Goal: Information Seeking & Learning: Compare options

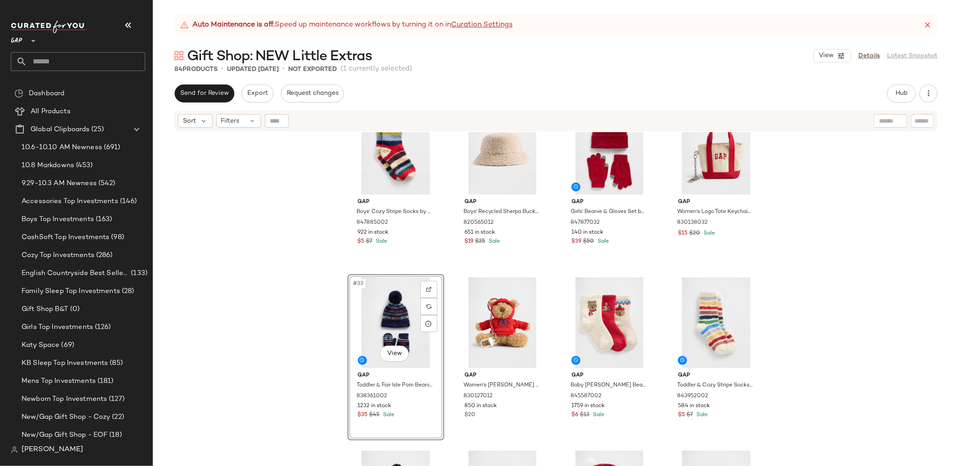
scroll to position [1257, 0]
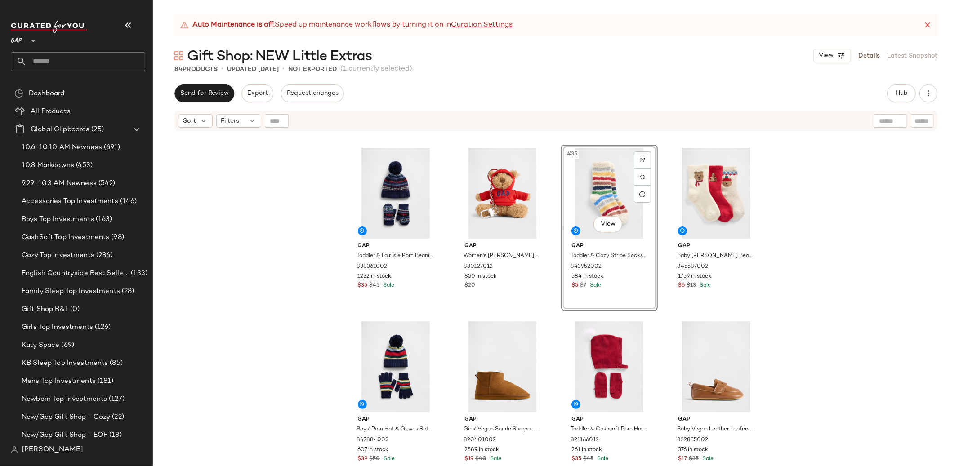
scroll to position [1385, 0]
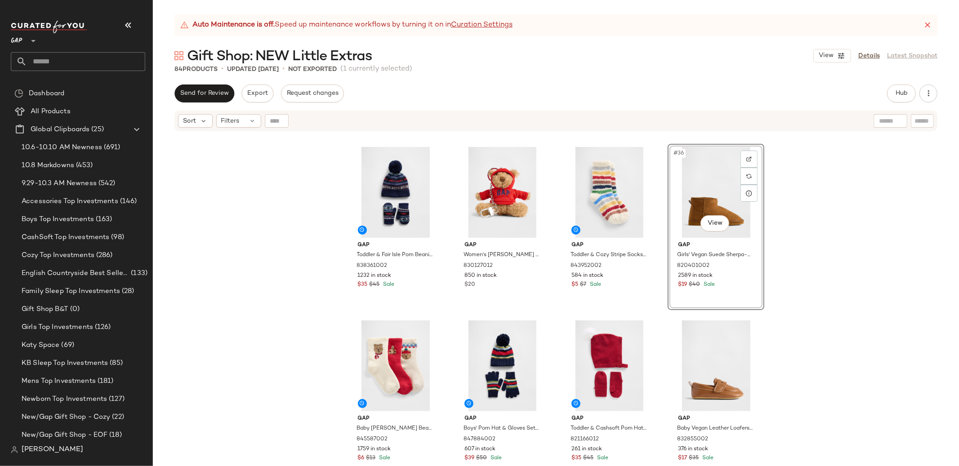
click at [784, 220] on div "Gap Boys' Cozy Stripe Socks by Gap Happy Stripe Size L/XL 847885002 922 in stoc…" at bounding box center [556, 310] width 806 height 356
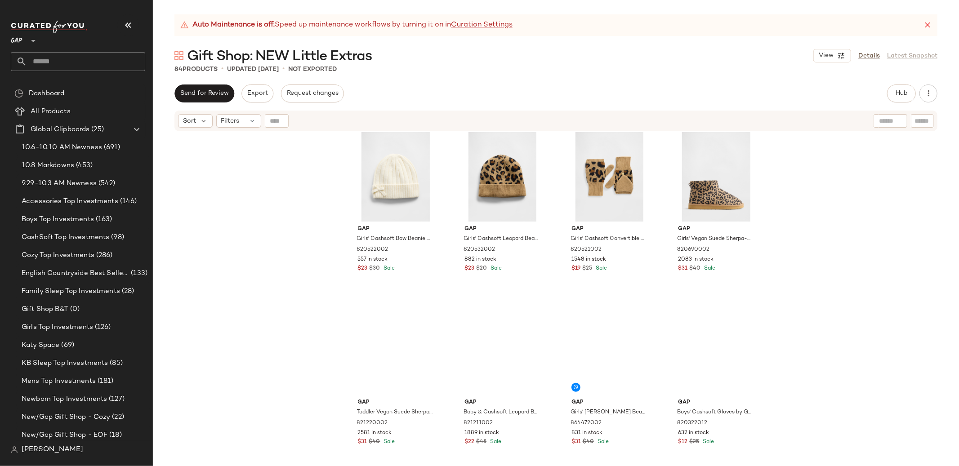
scroll to position [2117, 0]
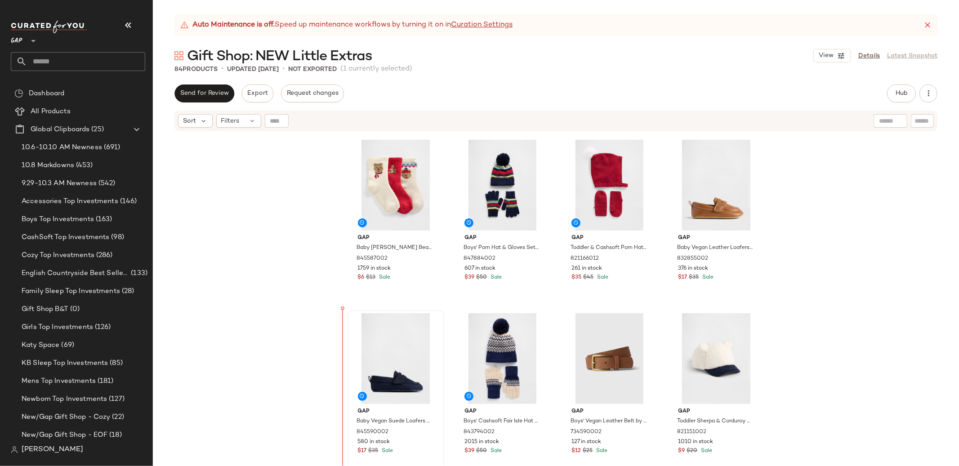
scroll to position [1566, 0]
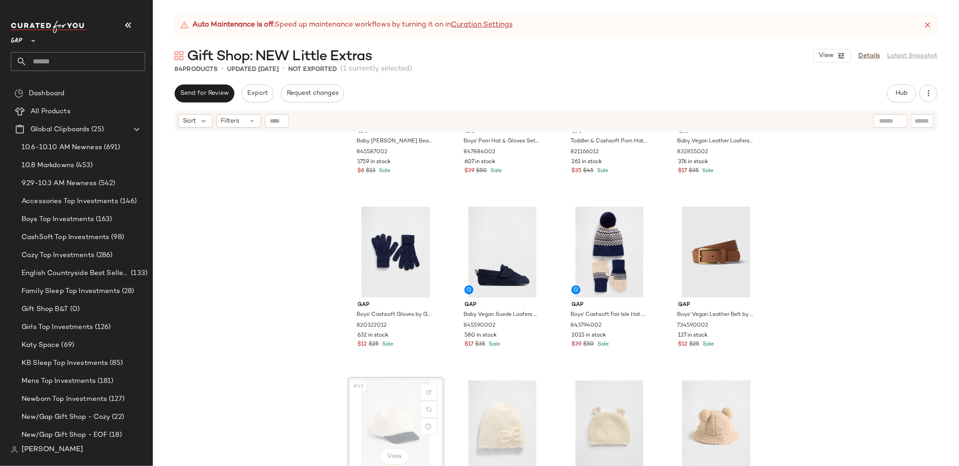
scroll to position [1674, 0]
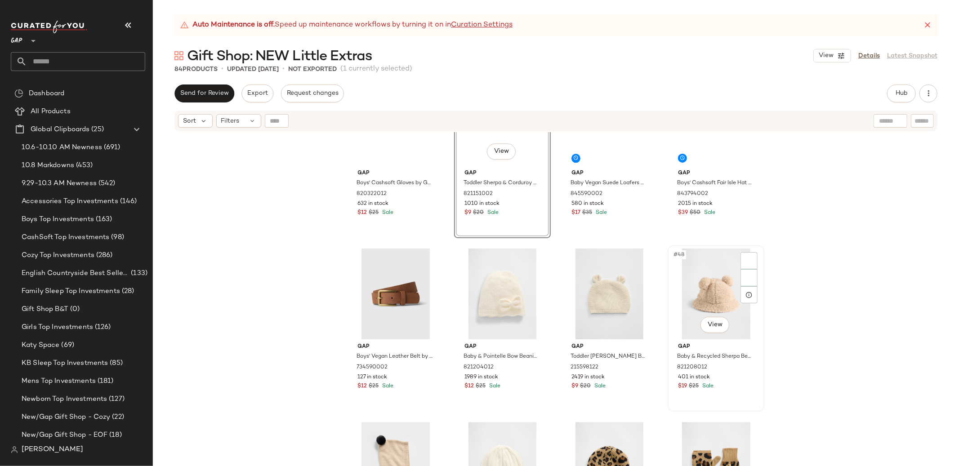
scroll to position [1767, 0]
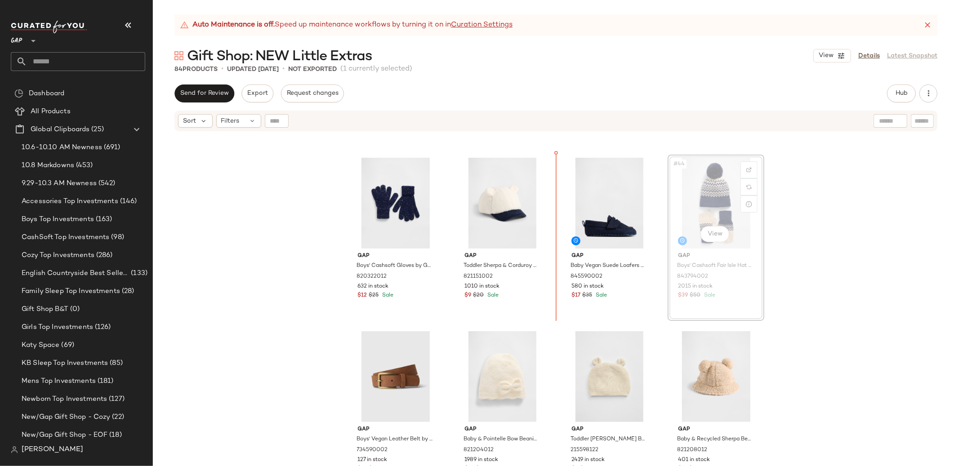
scroll to position [1713, 0]
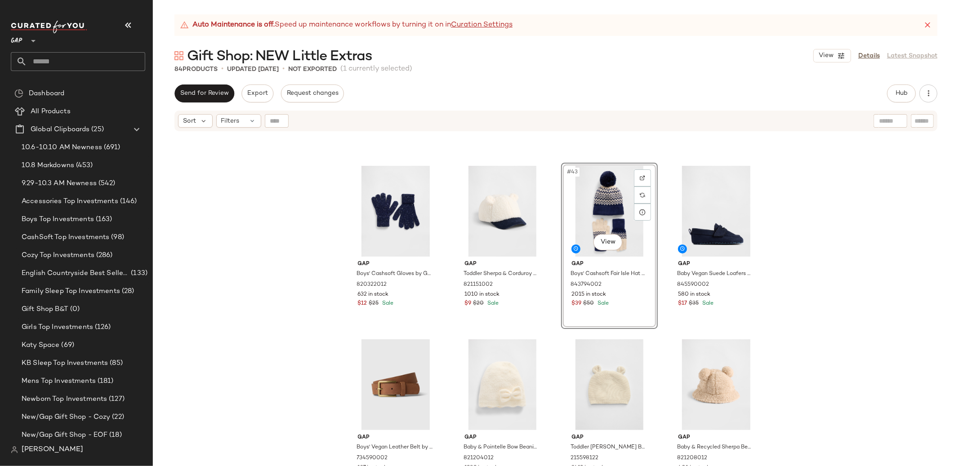
click at [784, 240] on div "Gap Boys' Cashsoft Gloves by Gap New Navy Size S 820322012 632 in stock $12 $25…" at bounding box center [556, 310] width 806 height 356
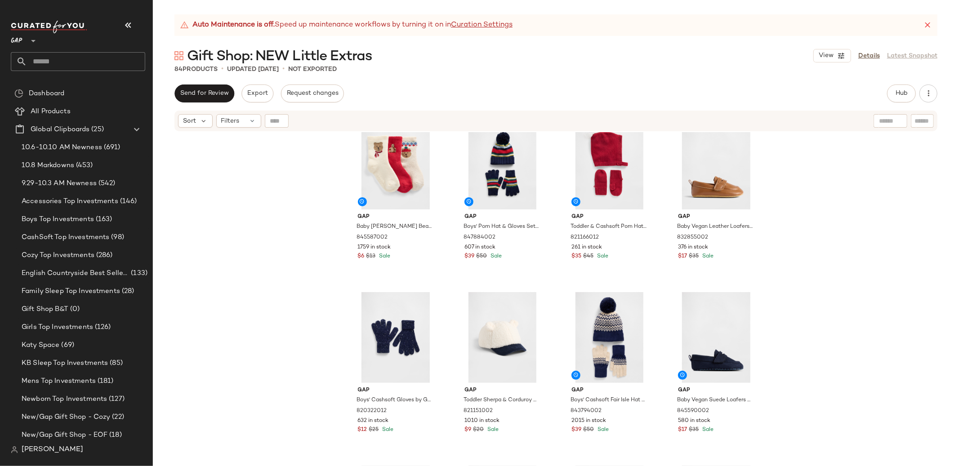
scroll to position [1585, 0]
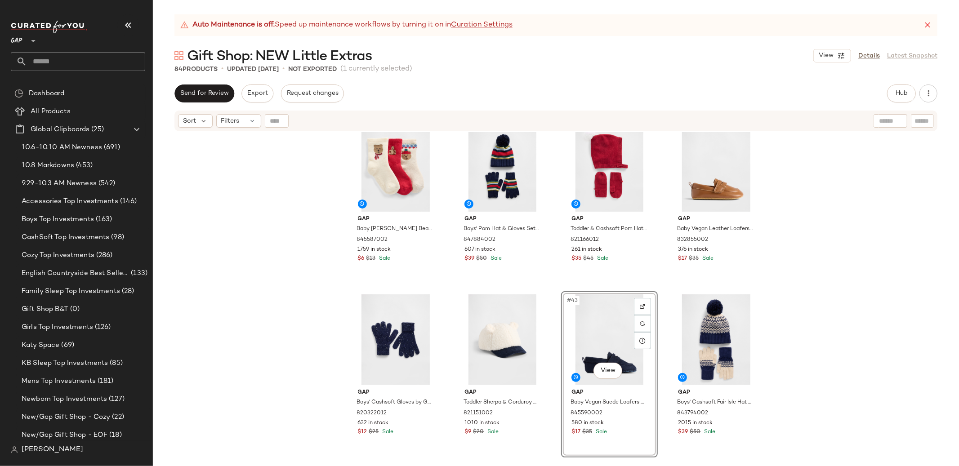
click at [784, 261] on div "Gap Baby Brannan Bear Socks (3-Pack) by Gap Cozy Bear Size 6-12 M 845587002 175…" at bounding box center [556, 310] width 806 height 356
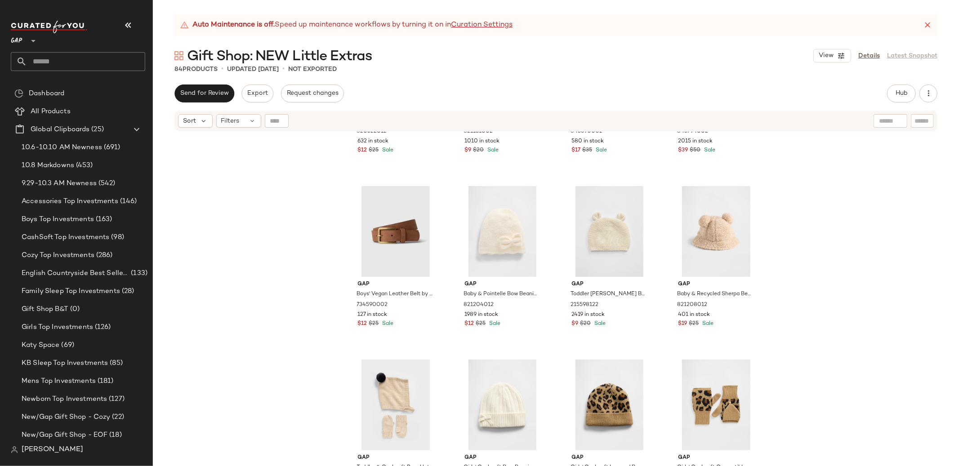
scroll to position [1850, 0]
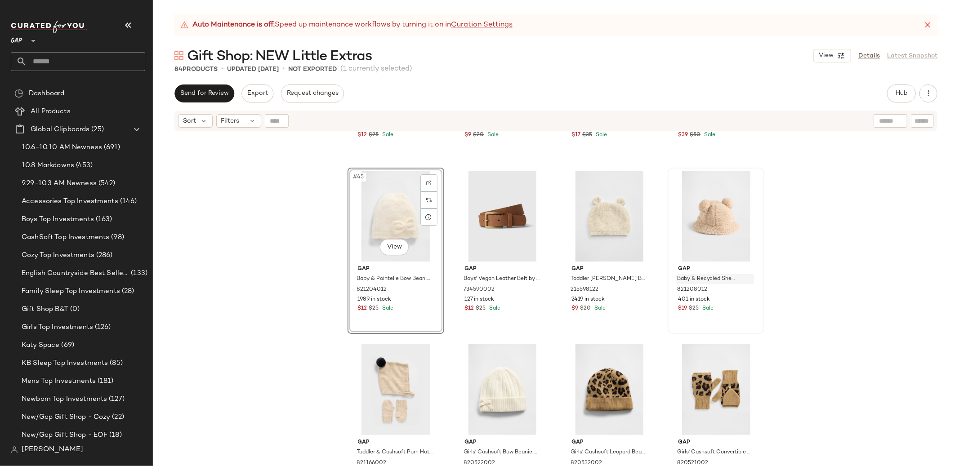
scroll to position [1884, 0]
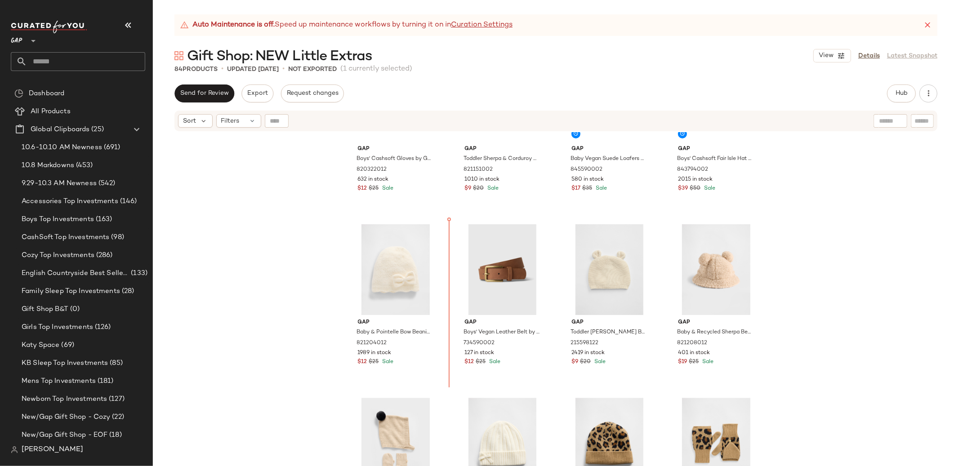
scroll to position [1819, 0]
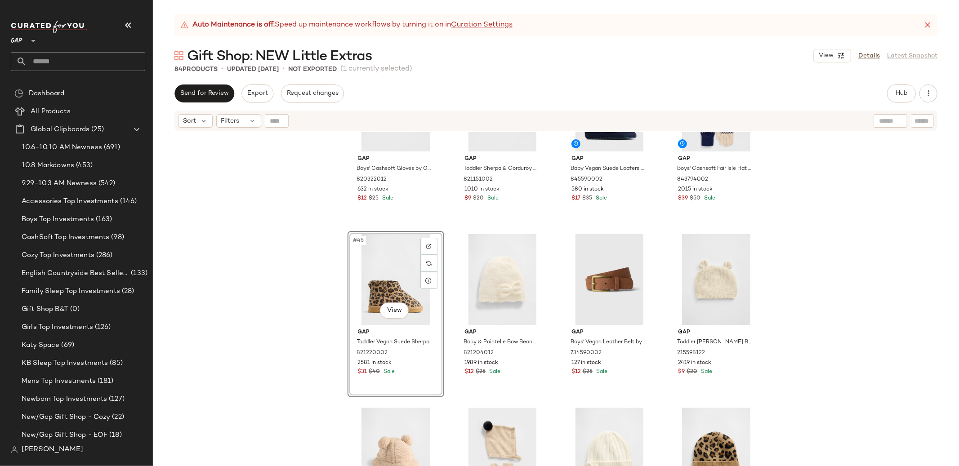
click at [784, 218] on div "Gap Boys' Cashsoft Gloves by Gap New Navy Size S 820322012 632 in stock $12 $25…" at bounding box center [556, 310] width 806 height 356
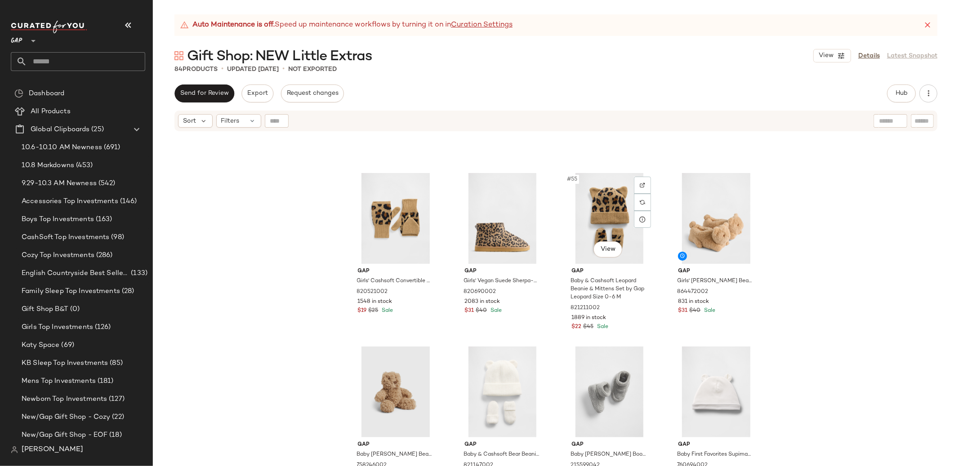
scroll to position [2274, 0]
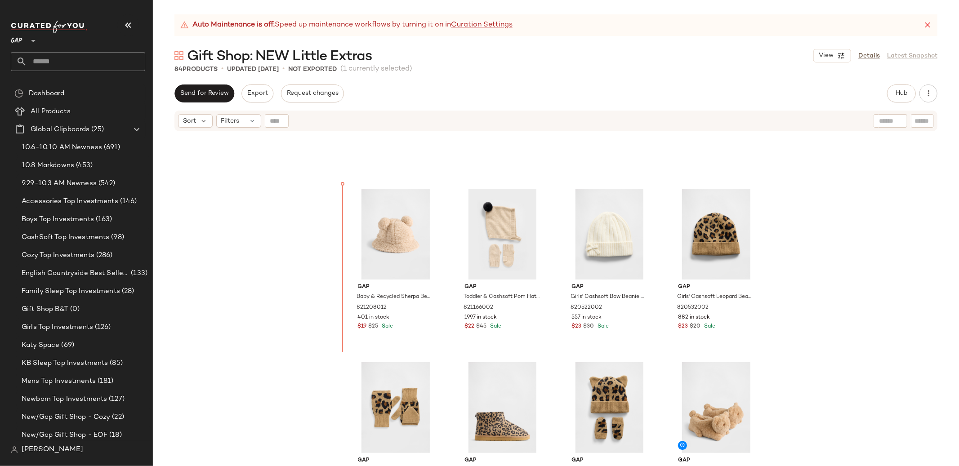
scroll to position [2026, 0]
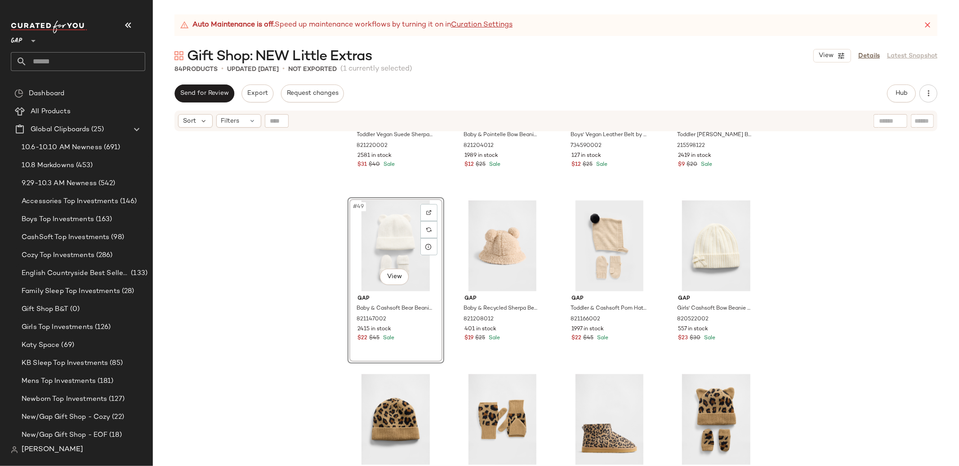
click at [780, 205] on div "Gap Toddler Vegan Suede Sherpa-Lined Boots by Gap Leopard Size 5 821220002 2581…" at bounding box center [556, 310] width 806 height 356
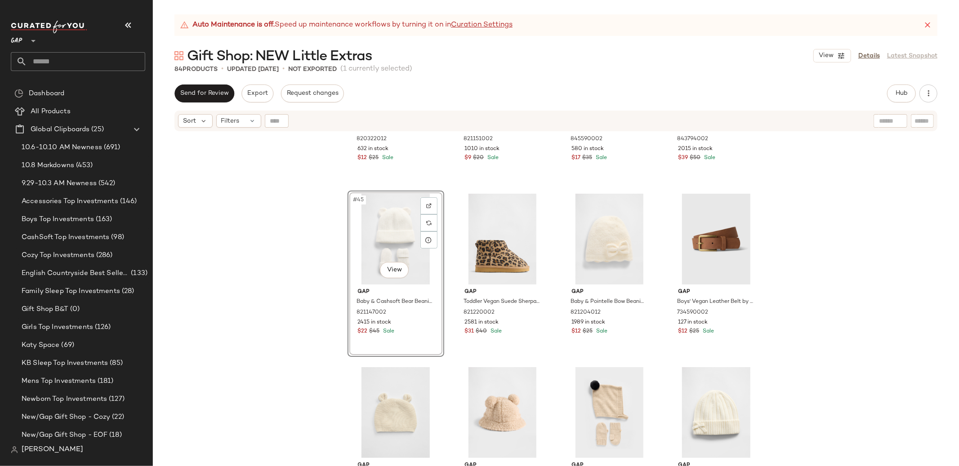
click at [784, 223] on div "Gap Boys' Cashsoft Gloves by Gap New Navy Size S 820322012 632 in stock $12 $25…" at bounding box center [556, 310] width 806 height 356
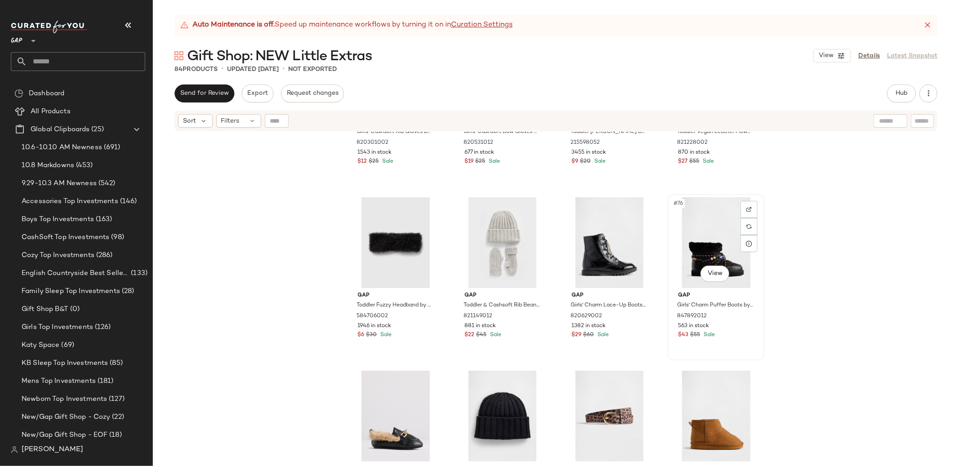
scroll to position [3288, 0]
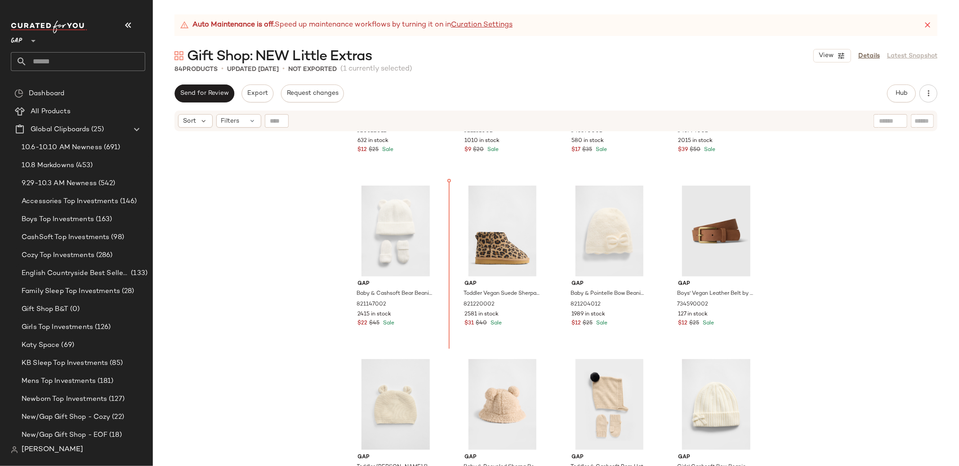
scroll to position [1873, 0]
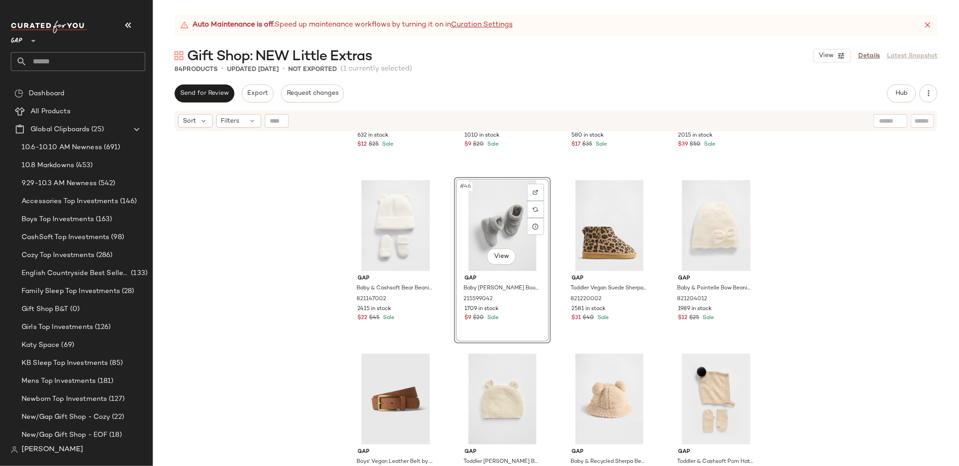
click at [784, 227] on div "Gap Boys' Cashsoft Gloves by Gap New Navy Size S 820322012 632 in stock $12 $25…" at bounding box center [556, 310] width 806 height 356
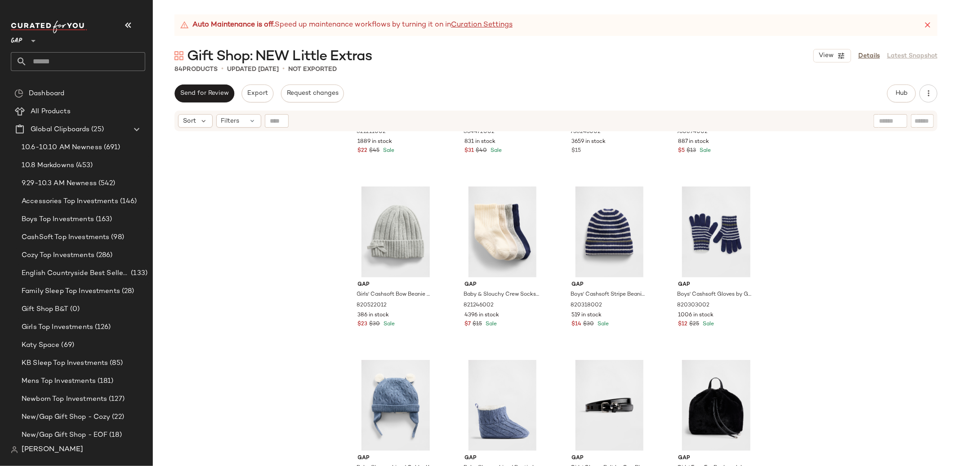
scroll to position [2561, 0]
drag, startPoint x: 610, startPoint y: 231, endPoint x: 629, endPoint y: 234, distance: 19.5
click at [610, 231] on div "#63 View" at bounding box center [609, 231] width 90 height 91
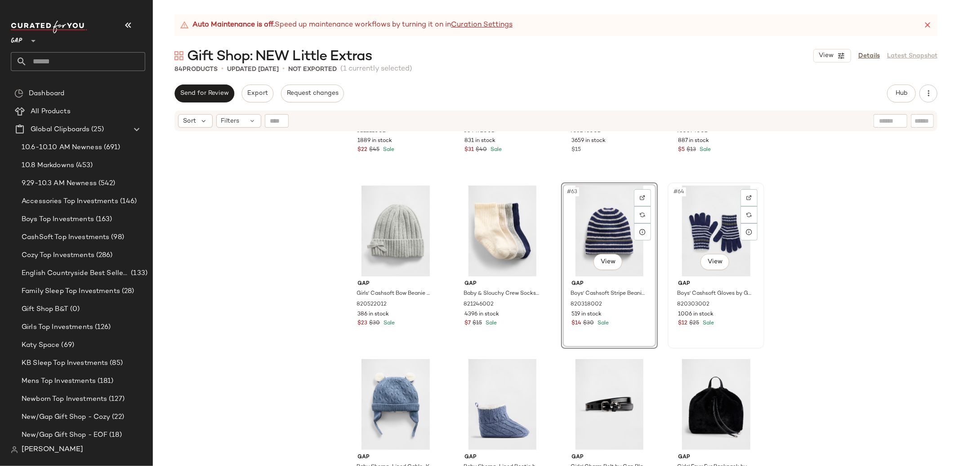
click at [690, 232] on div "#64 View" at bounding box center [716, 231] width 90 height 91
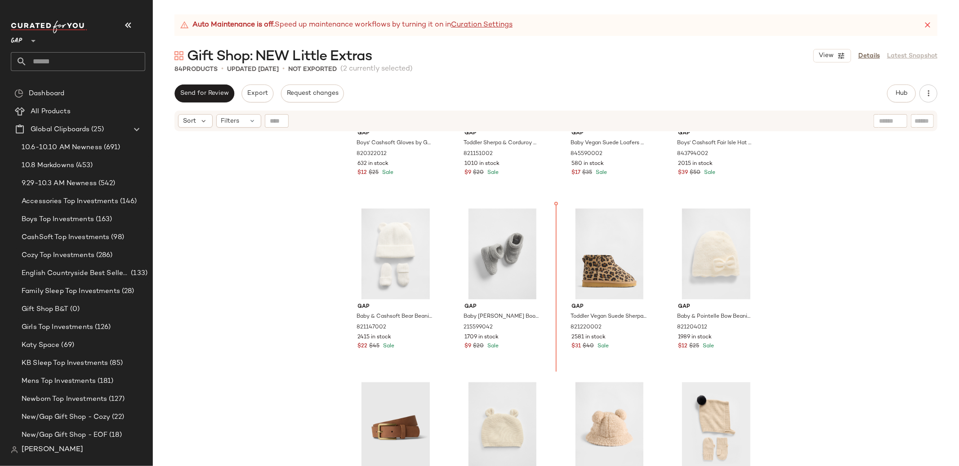
scroll to position [1829, 0]
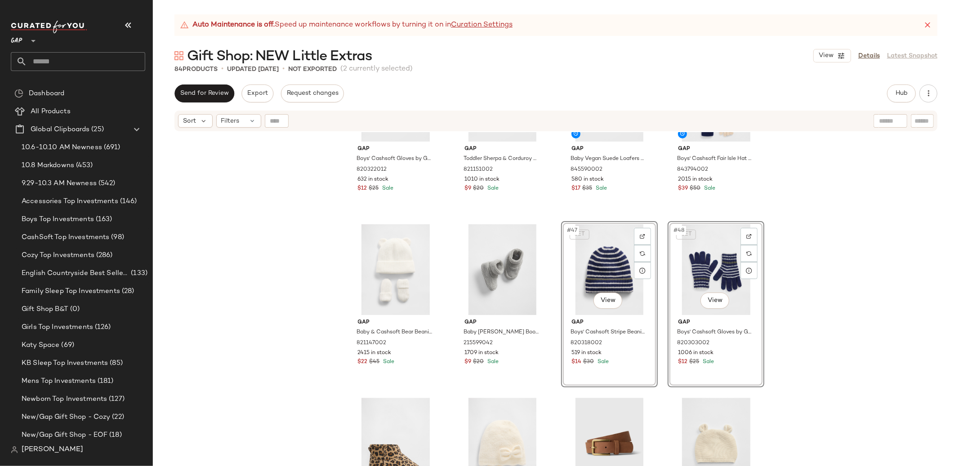
click at [784, 226] on div "Gap Boys' Cashsoft Gloves by Gap New Navy Size S 820322012 632 in stock $12 $25…" at bounding box center [556, 310] width 806 height 356
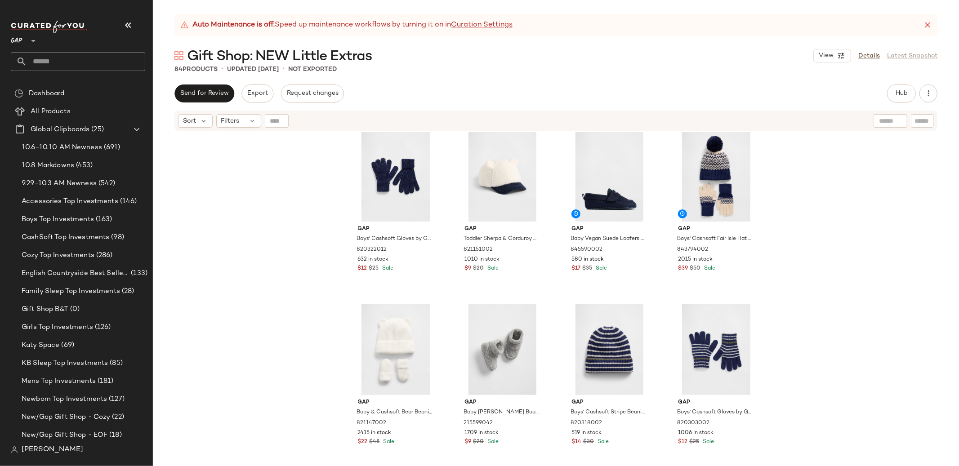
scroll to position [1747, 0]
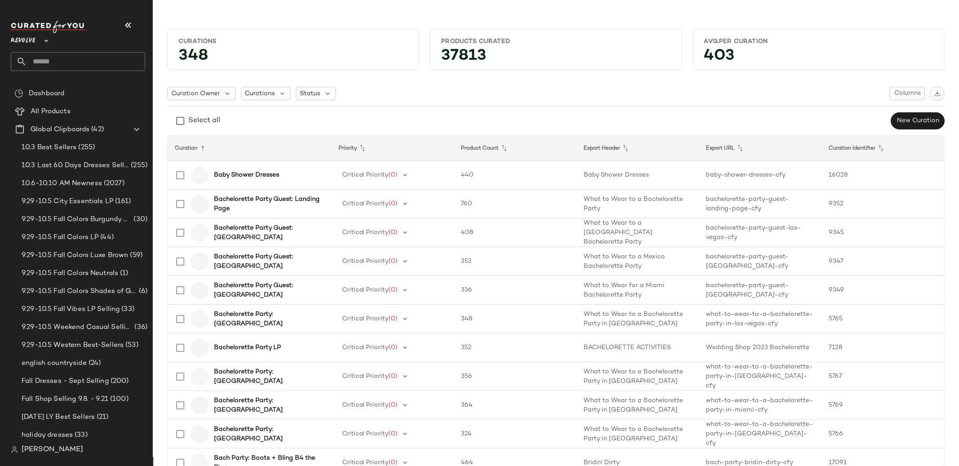
click at [24, 38] on span "Revolve" at bounding box center [23, 39] width 25 height 16
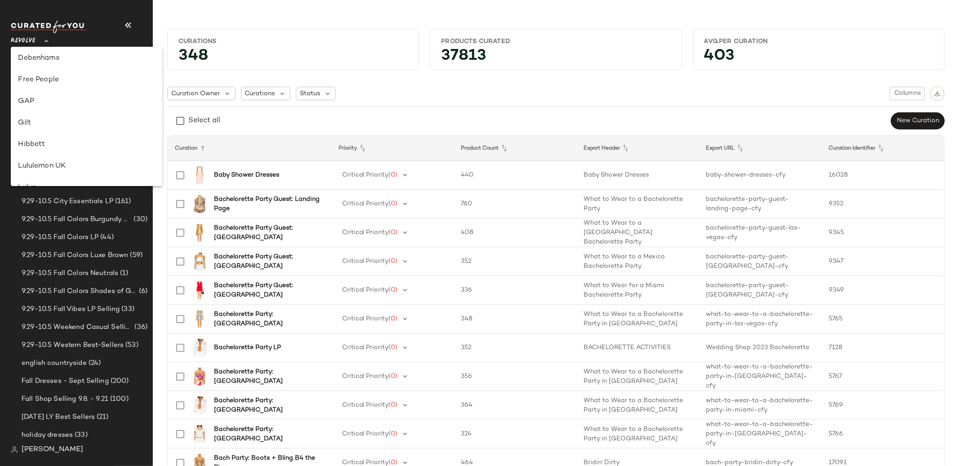
scroll to position [172, 0]
click at [58, 102] on div "GAP" at bounding box center [86, 105] width 137 height 11
type input "**"
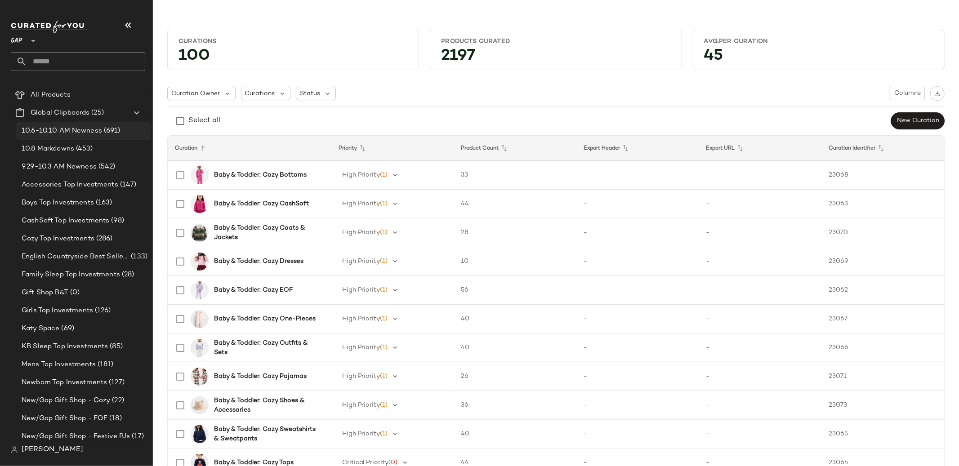
scroll to position [7, 0]
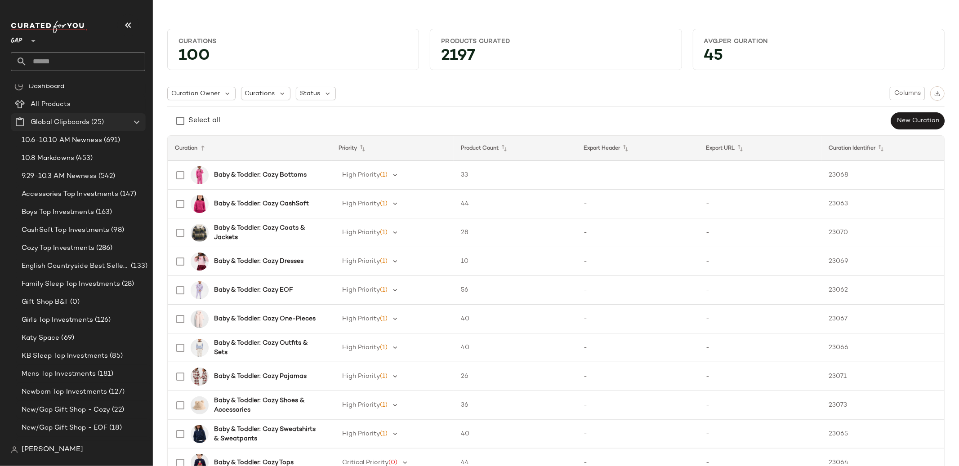
click at [141, 120] on icon at bounding box center [136, 122] width 11 height 11
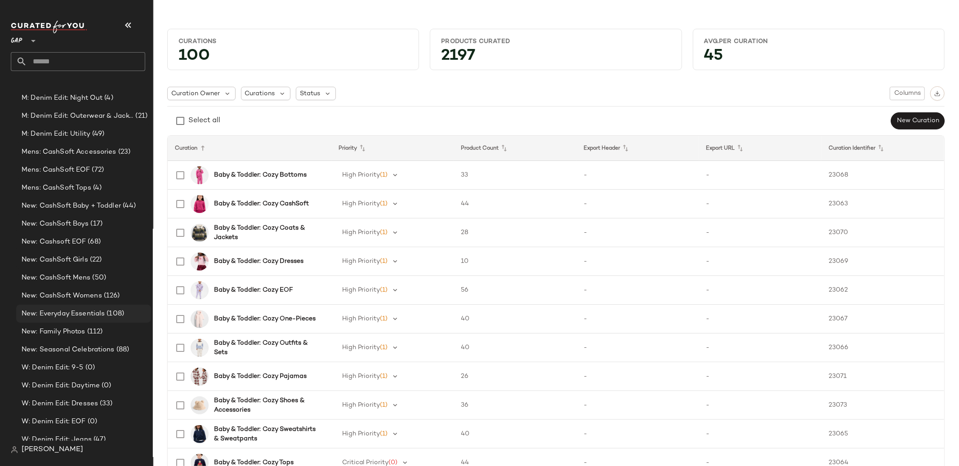
scroll to position [1269, 0]
click at [69, 295] on span "New: CashSoft Womens" at bounding box center [62, 299] width 80 height 10
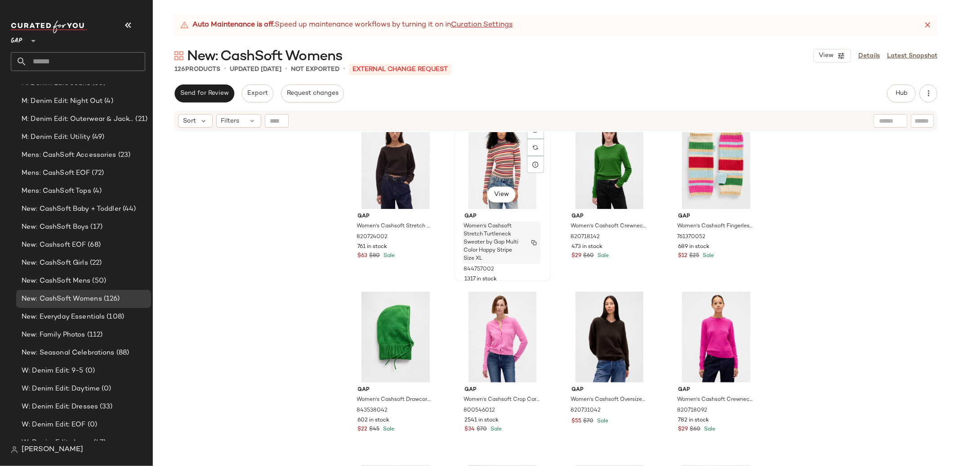
scroll to position [3663, 0]
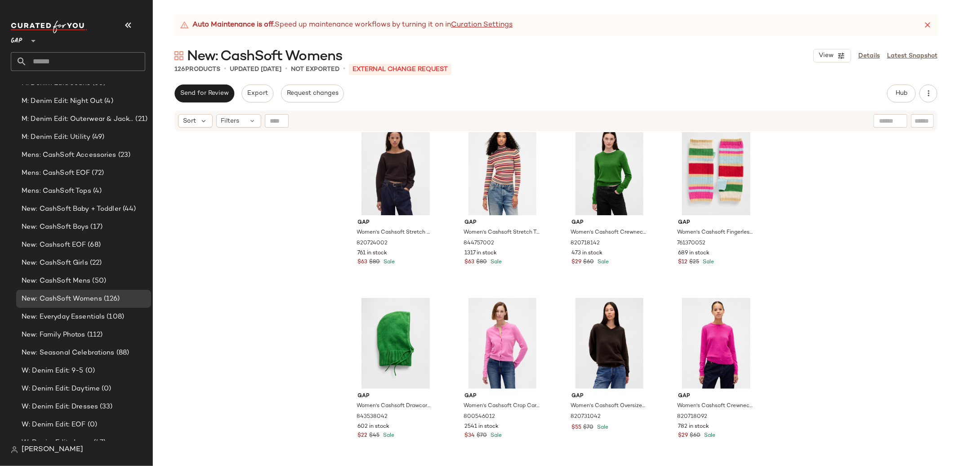
click at [865, 226] on div "Gap Women's Cashsoft Oversized Chunky Cardigan by Gap Modern Red Size XXL 82071…" at bounding box center [556, 310] width 806 height 356
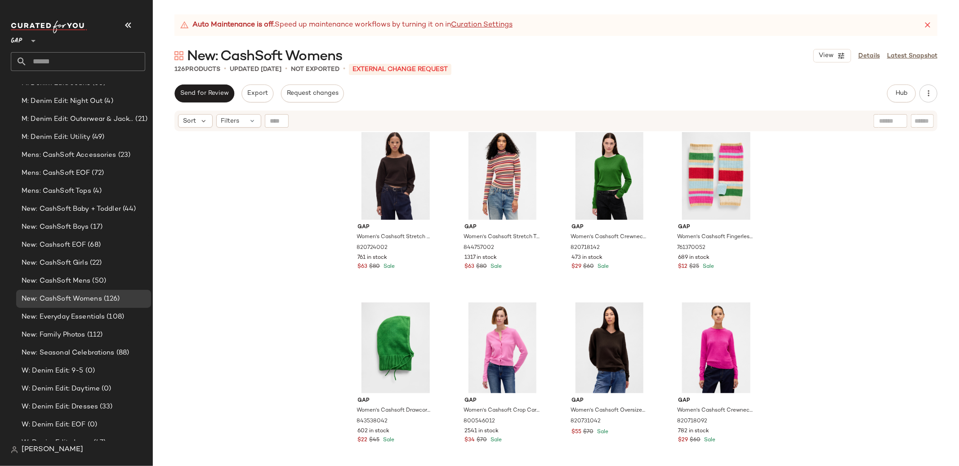
scroll to position [3657, 0]
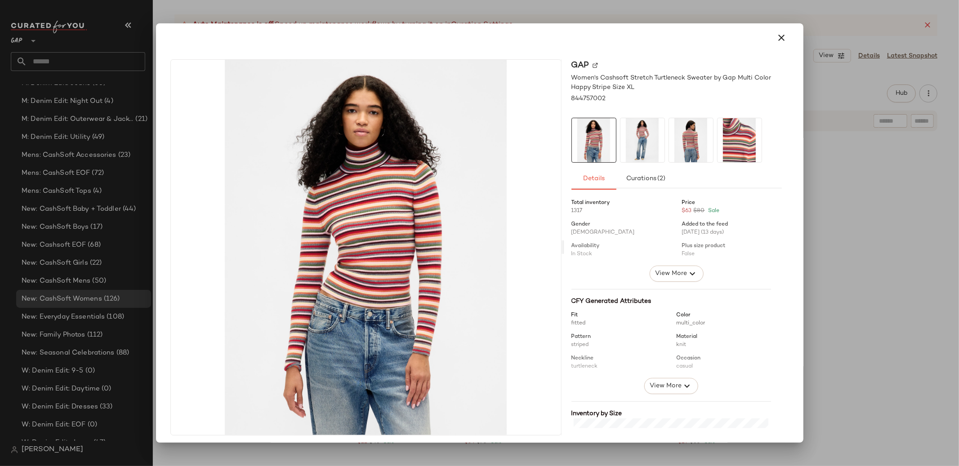
click at [904, 222] on div at bounding box center [479, 233] width 959 height 466
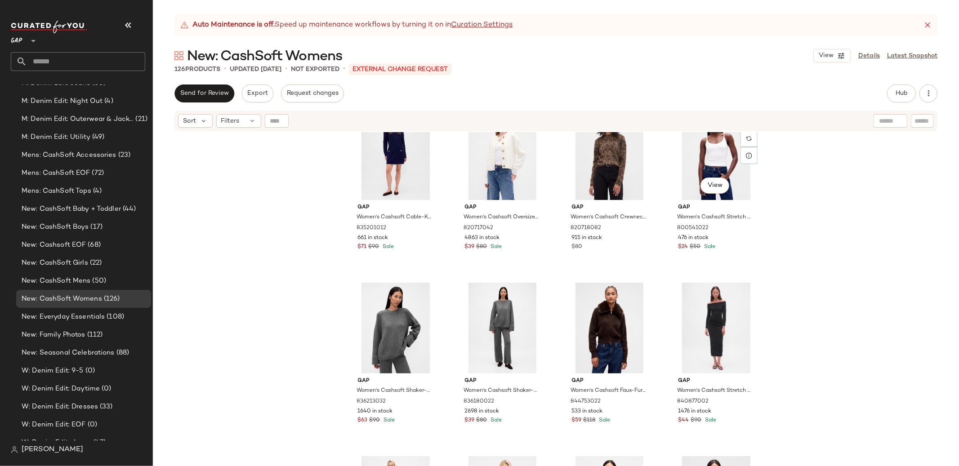
scroll to position [0, 0]
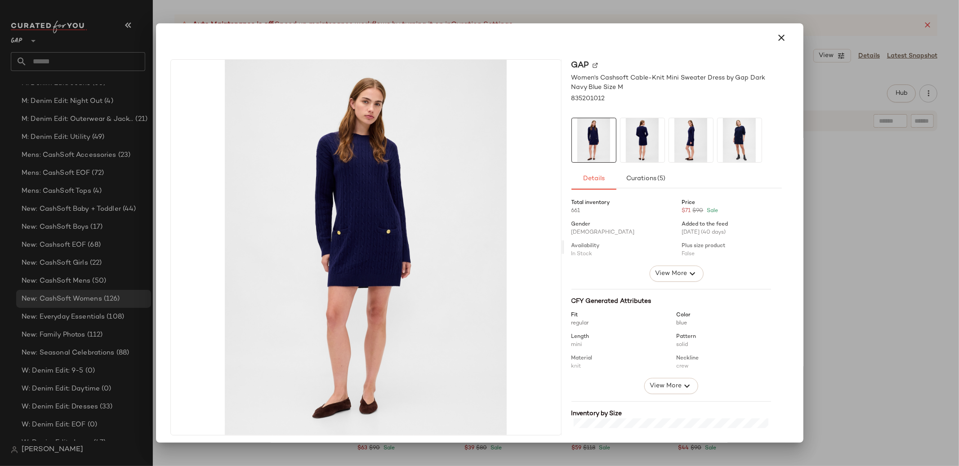
click at [917, 188] on div at bounding box center [479, 233] width 959 height 466
click at [814, 224] on div at bounding box center [479, 233] width 959 height 466
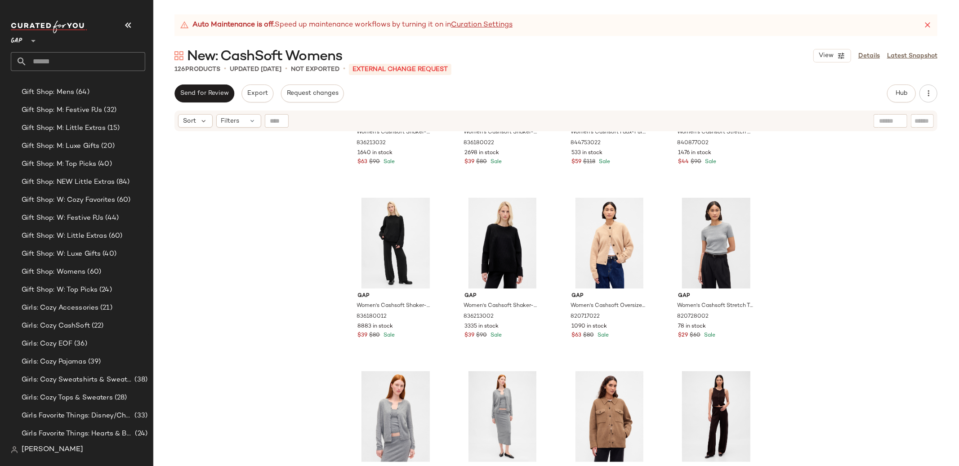
scroll to position [774, 0]
click at [89, 182] on span "Gift Shop: NEW Little Extras" at bounding box center [68, 183] width 93 height 10
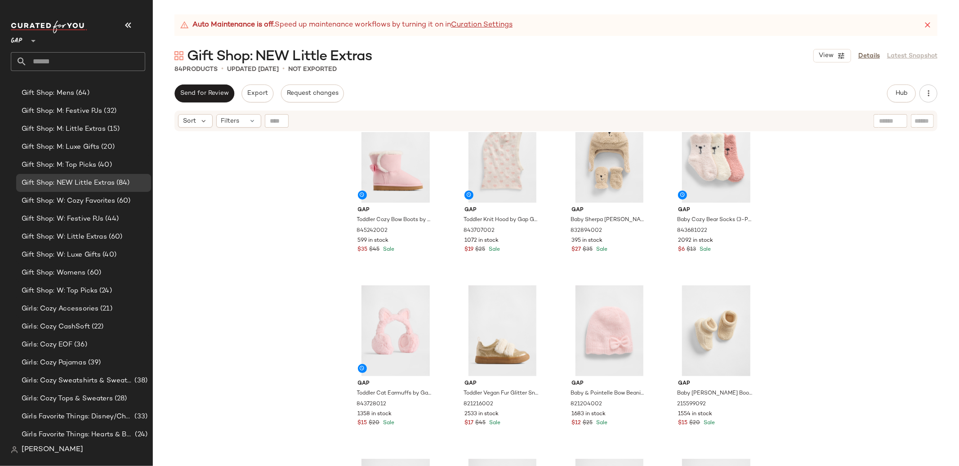
scroll to position [726, 0]
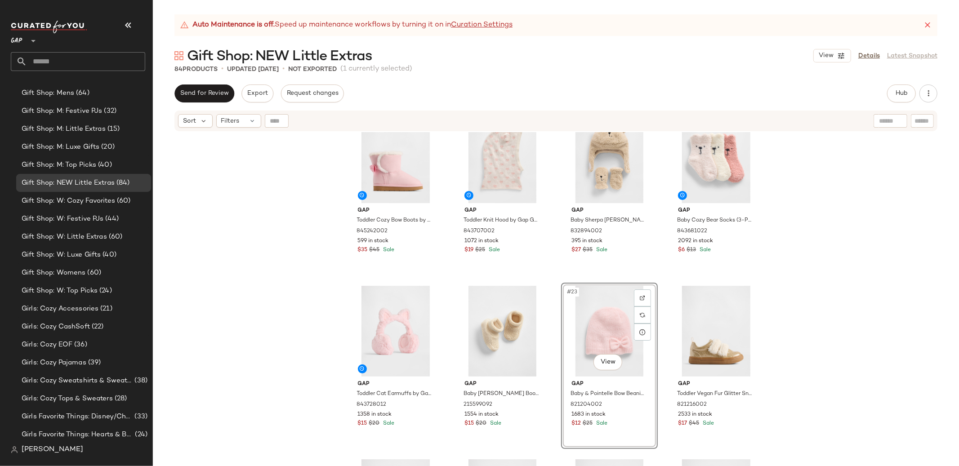
click at [880, 279] on div "Gap Toddler Cozy Bow Boots by Gap Pure Pink Size 7 845242002 599 in stock $35 $…" at bounding box center [556, 310] width 806 height 356
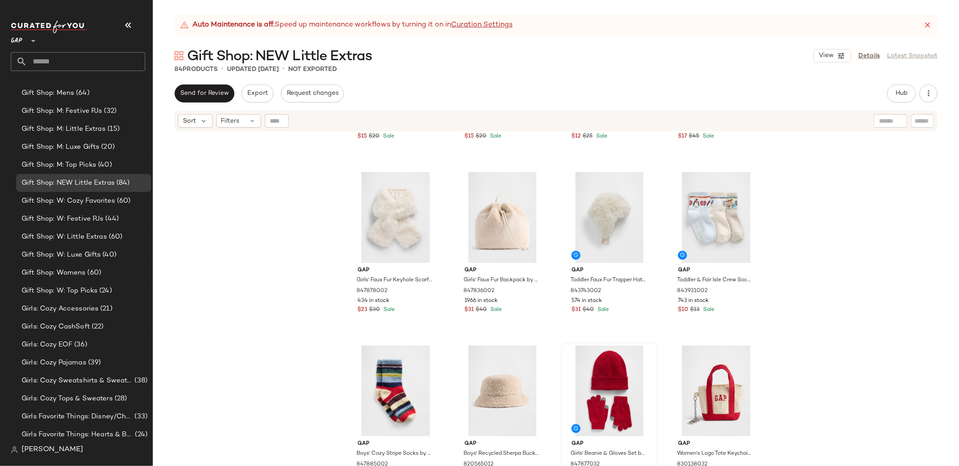
scroll to position [1011, 0]
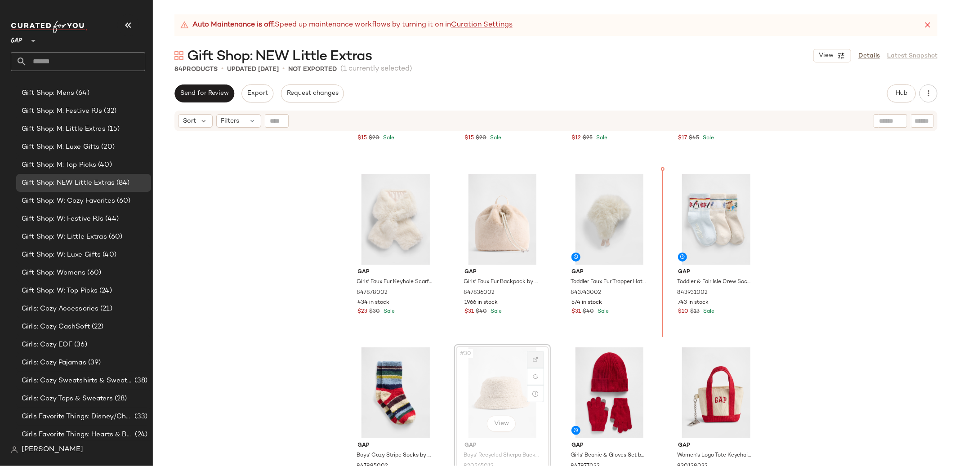
drag, startPoint x: 507, startPoint y: 379, endPoint x: 525, endPoint y: 365, distance: 23.3
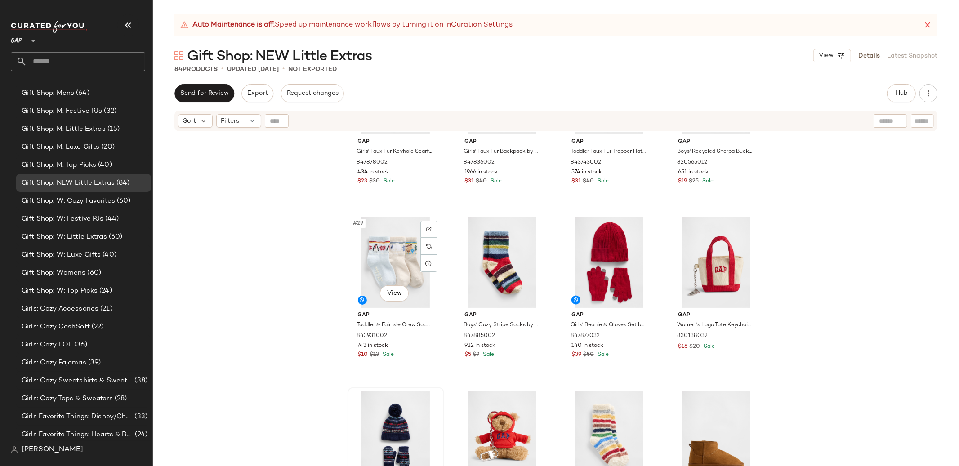
scroll to position [1156, 0]
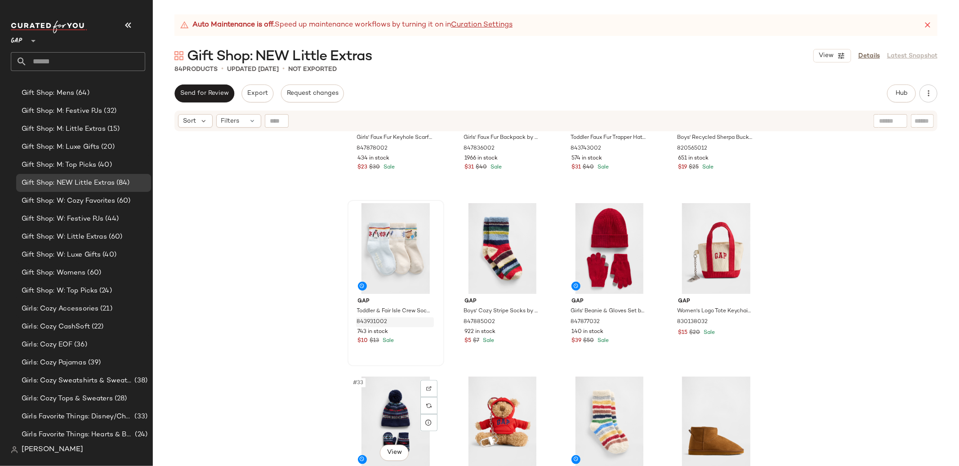
drag, startPoint x: 376, startPoint y: 387, endPoint x: 390, endPoint y: 320, distance: 67.5
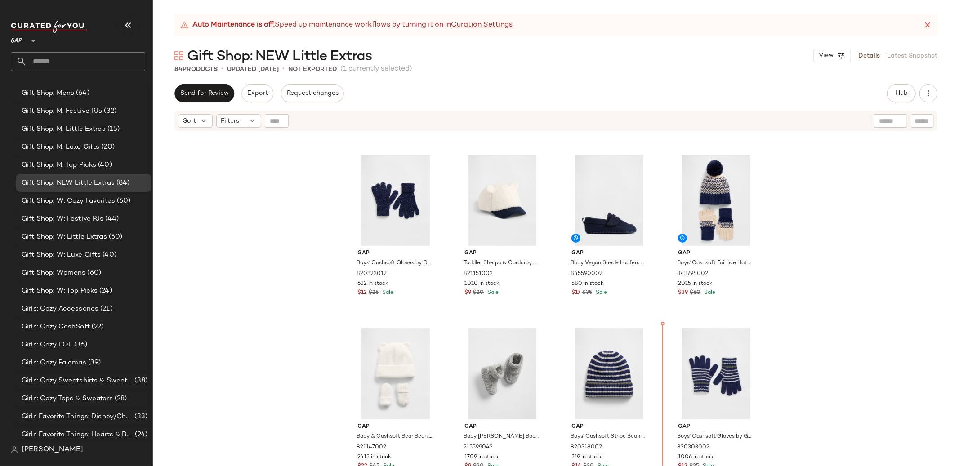
scroll to position [1720, 0]
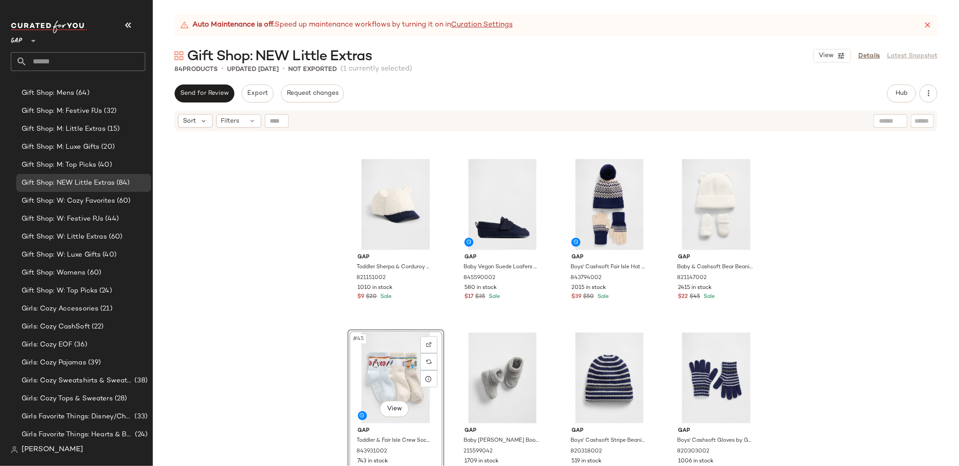
click at [869, 285] on div "Gap Toddler Sherpa & Corduroy Bear Baseball Hat by Gap [PERSON_NAME] Size XS/S …" at bounding box center [556, 310] width 806 height 356
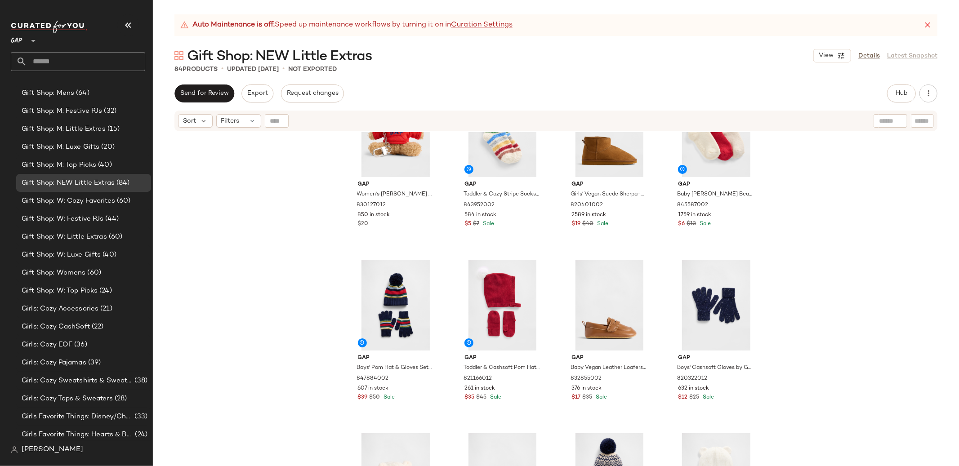
scroll to position [1446, 0]
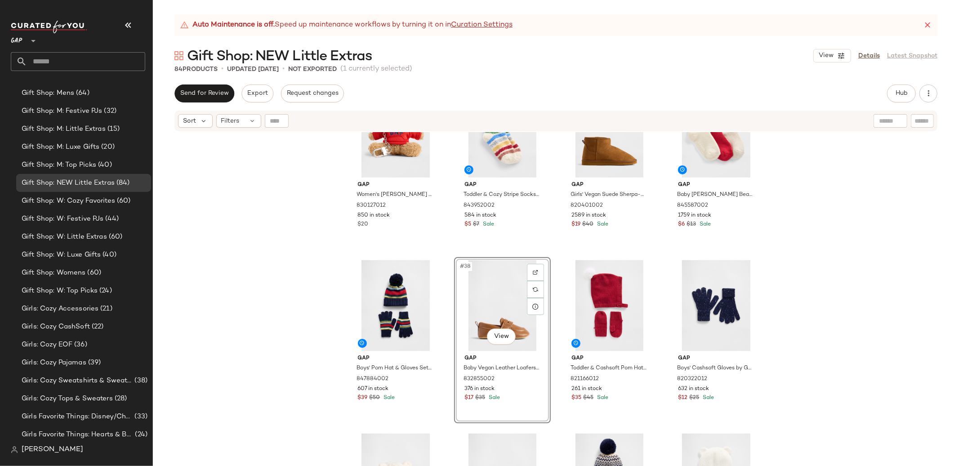
click at [841, 249] on div "Gap Women's [PERSON_NAME] Bear Hoodie Keychain Charm by Gap Modern Red Logo One…" at bounding box center [556, 310] width 806 height 356
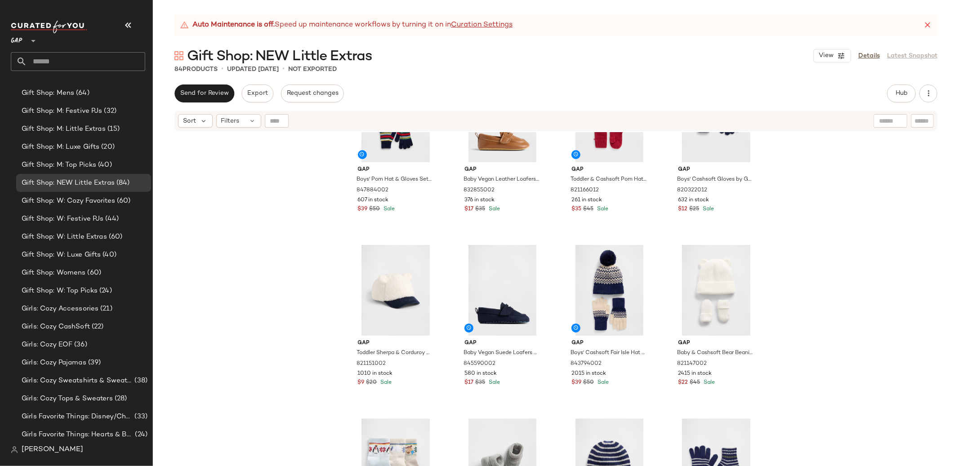
scroll to position [1635, 0]
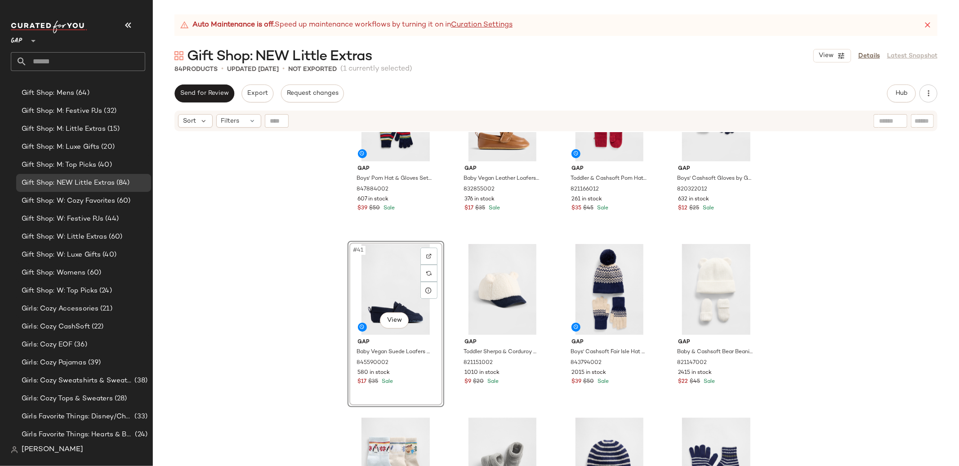
click at [840, 258] on div "Gap Boys' Pom Hat & Gloves Set by Gap Happy Stripe Size S/M 847884002 607 in st…" at bounding box center [556, 310] width 806 height 356
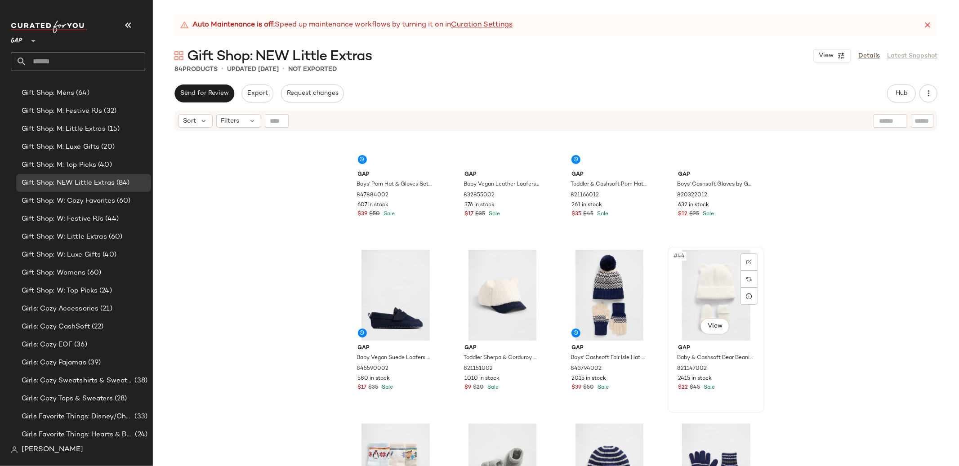
scroll to position [1610, 0]
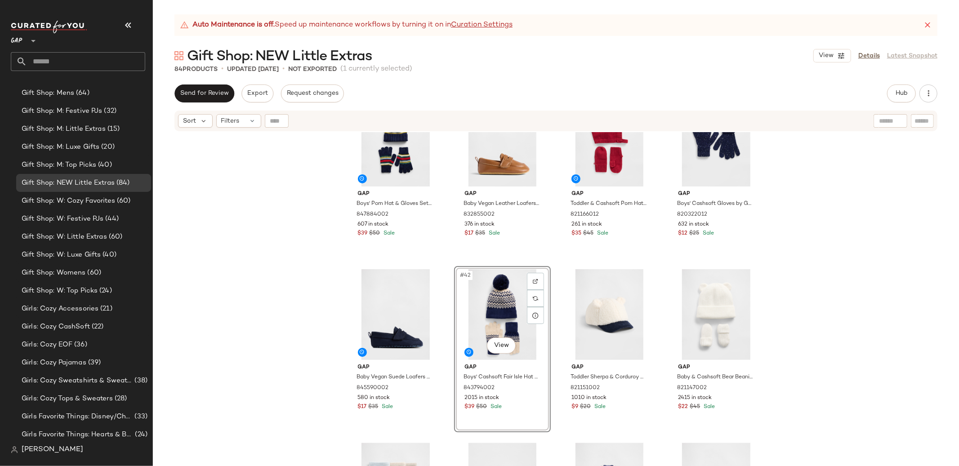
click at [861, 247] on div "Gap Boys' Pom Hat & Gloves Set by Gap Happy Stripe Size S/M 847884002 607 in st…" at bounding box center [556, 310] width 806 height 356
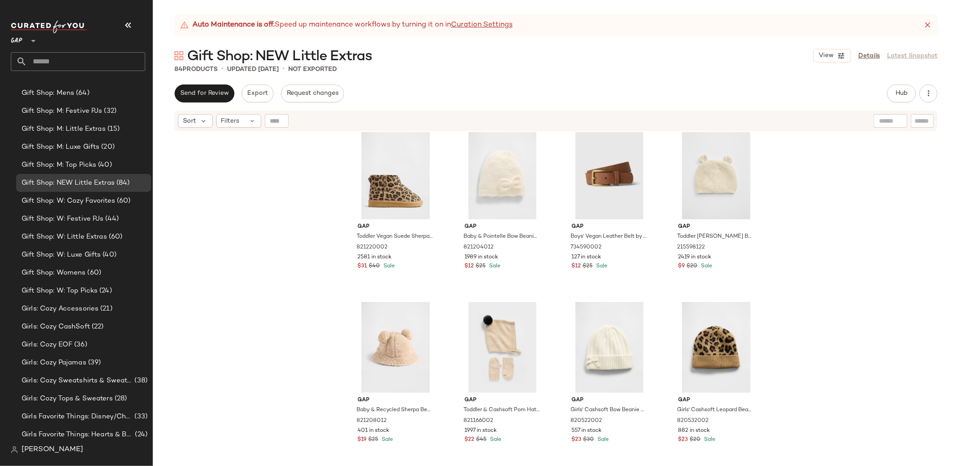
scroll to position [2061, 0]
